Goal: Task Accomplishment & Management: Manage account settings

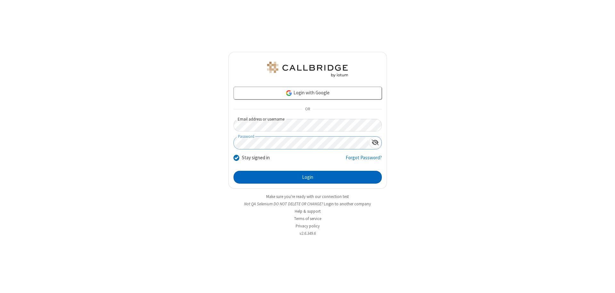
click at [308, 177] on button "Login" at bounding box center [308, 177] width 148 height 13
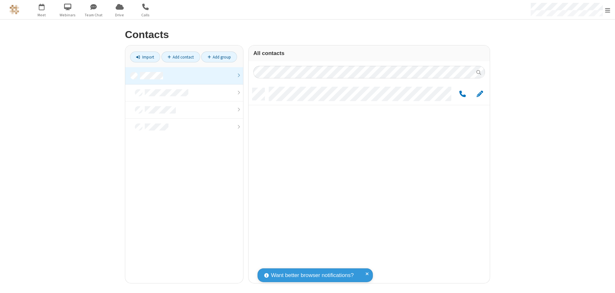
scroll to position [195, 236]
click at [184, 76] on link at bounding box center [184, 75] width 118 height 17
click at [219, 57] on link "Add group" at bounding box center [219, 57] width 36 height 11
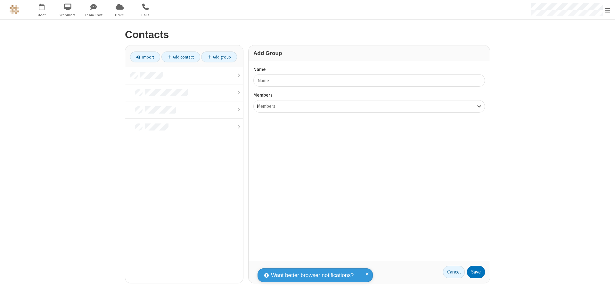
type input "name17"
click at [476, 272] on button "Save" at bounding box center [476, 272] width 18 height 13
